Goal: Use online tool/utility: Utilize a website feature to perform a specific function

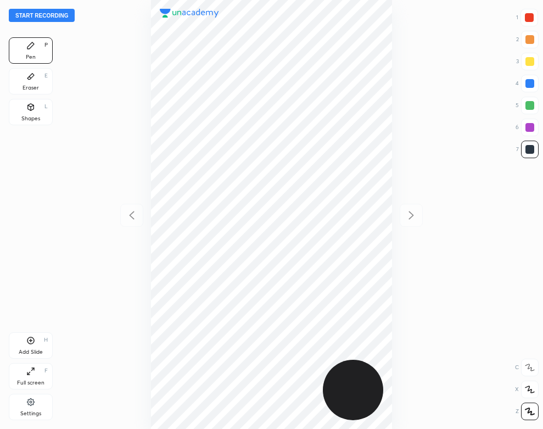
scroll to position [429, 367]
click at [103, 46] on div at bounding box center [271, 214] width 367 height 429
click at [64, 18] on button "Start recording" at bounding box center [42, 15] width 66 height 13
click at [30, 398] on icon at bounding box center [30, 402] width 9 height 10
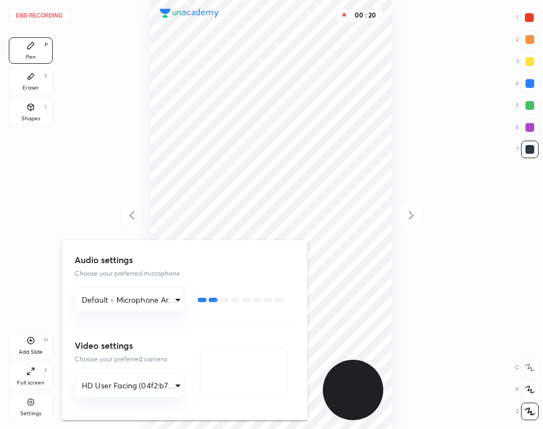
click at [167, 52] on div at bounding box center [271, 214] width 543 height 429
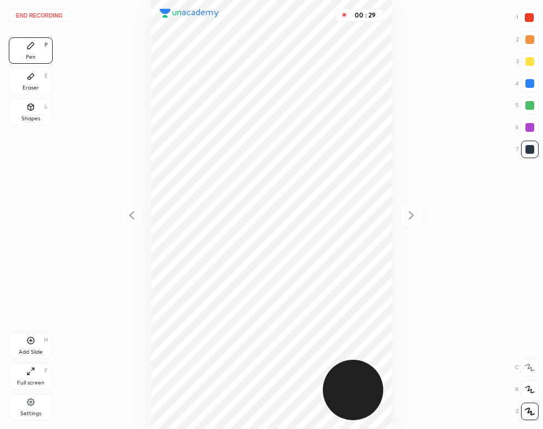
click at [527, 21] on div at bounding box center [529, 17] width 9 height 9
click at [33, 83] on div "Eraser E" at bounding box center [31, 81] width 44 height 26
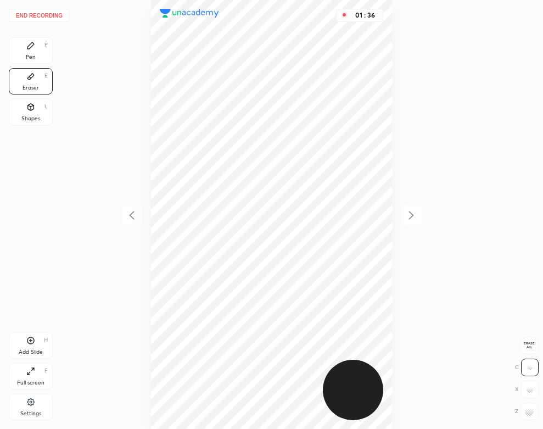
click at [25, 46] on div "Pen P" at bounding box center [31, 50] width 44 height 26
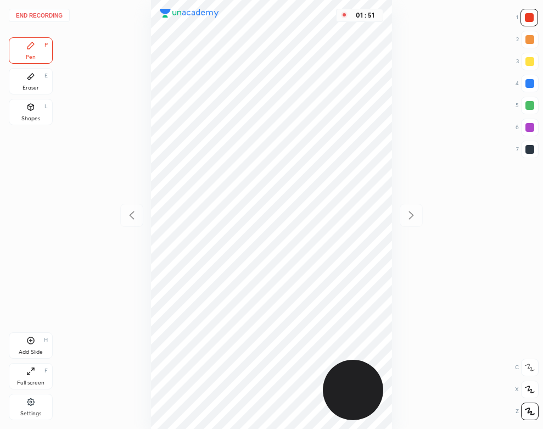
click at [27, 91] on div "Eraser E" at bounding box center [31, 81] width 44 height 26
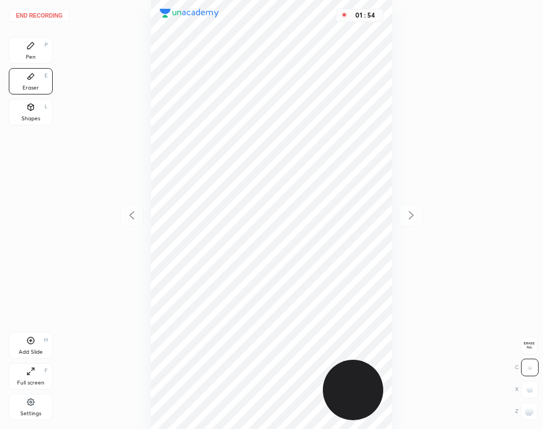
click at [25, 55] on div "Pen P" at bounding box center [31, 50] width 44 height 26
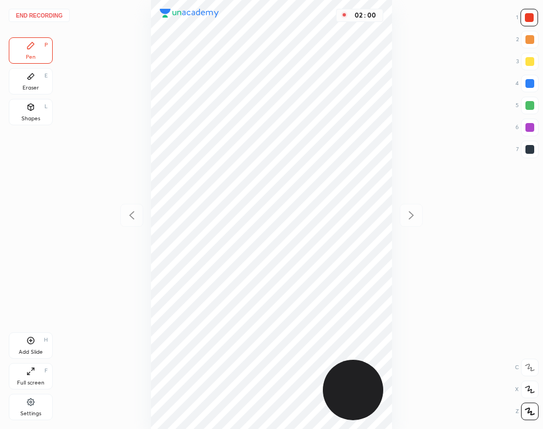
click at [35, 342] on icon at bounding box center [30, 340] width 9 height 9
click at [32, 109] on icon at bounding box center [31, 107] width 6 height 7
click at [124, 219] on div at bounding box center [131, 215] width 23 height 23
click at [32, 54] on div "Pen" at bounding box center [31, 56] width 10 height 5
click at [413, 215] on icon at bounding box center [411, 215] width 5 height 8
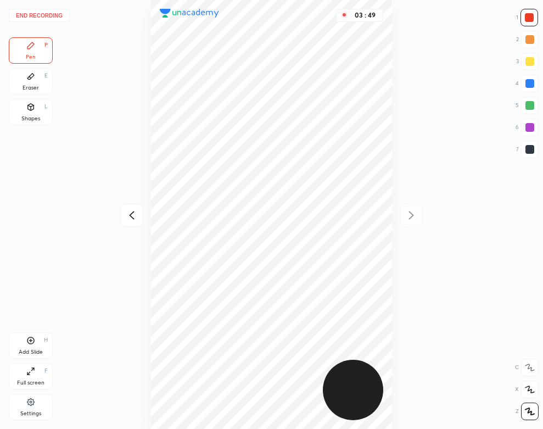
click at [40, 113] on div "Shapes L" at bounding box center [31, 112] width 44 height 26
click at [31, 49] on icon at bounding box center [30, 45] width 9 height 9
click at [48, 13] on button "End recording" at bounding box center [39, 15] width 61 height 13
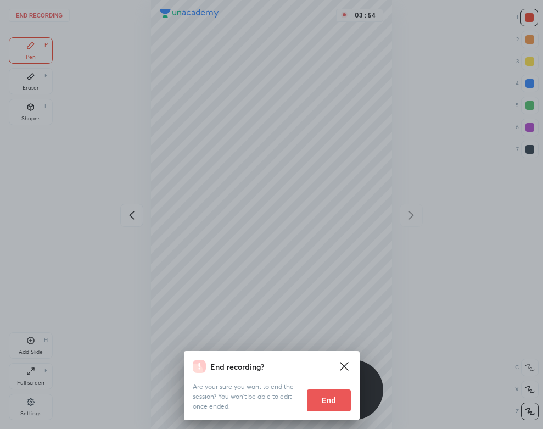
click at [338, 403] on button "End" at bounding box center [329, 400] width 44 height 22
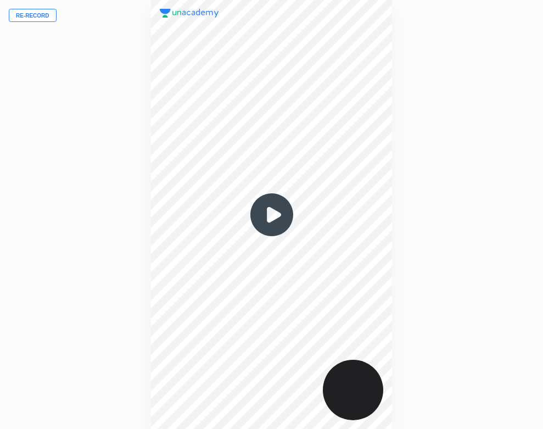
click at [264, 219] on img at bounding box center [271, 214] width 53 height 53
